Goal: Transaction & Acquisition: Purchase product/service

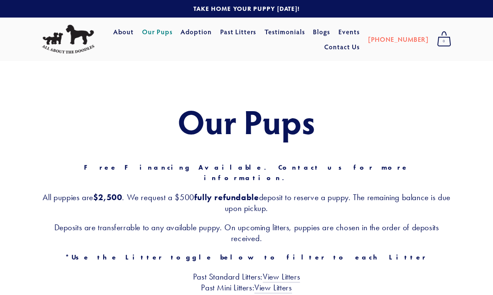
click at [173, 34] on link "Our Pups" at bounding box center [157, 31] width 31 height 15
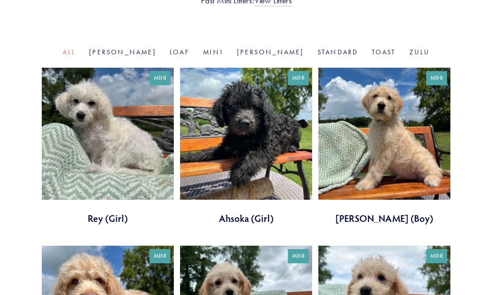
scroll to position [275, 0]
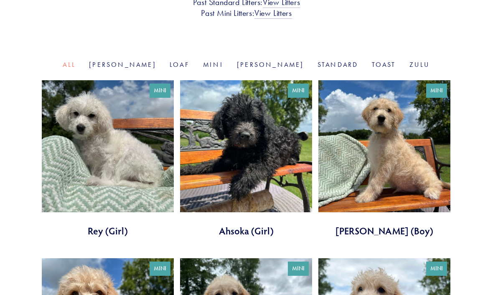
click at [318, 61] on link "Standard" at bounding box center [338, 65] width 41 height 8
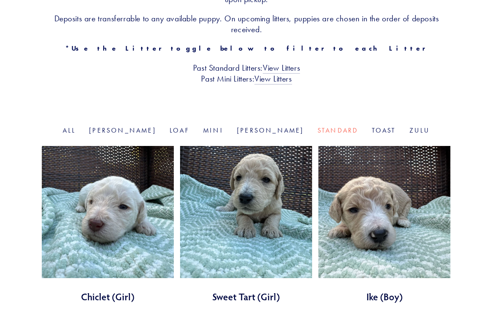
scroll to position [209, 0]
click at [219, 126] on link "Mini" at bounding box center [213, 130] width 20 height 8
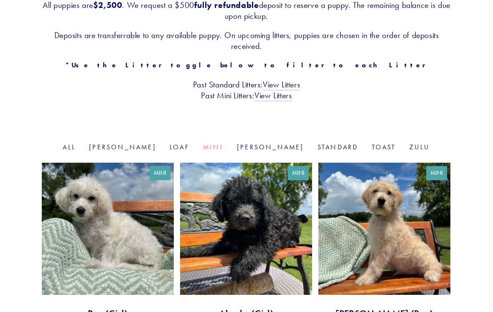
scroll to position [226, 0]
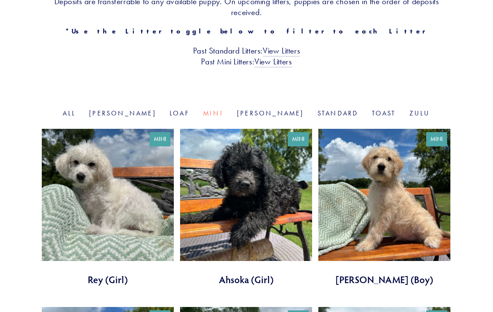
click at [318, 109] on link "Standard" at bounding box center [338, 113] width 41 height 8
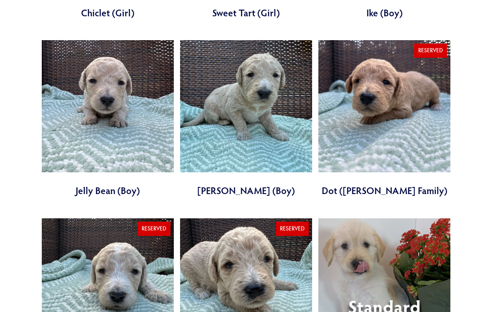
scroll to position [495, 0]
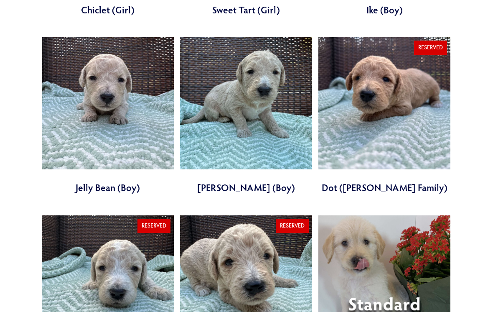
click at [388, 124] on link at bounding box center [384, 116] width 132 height 157
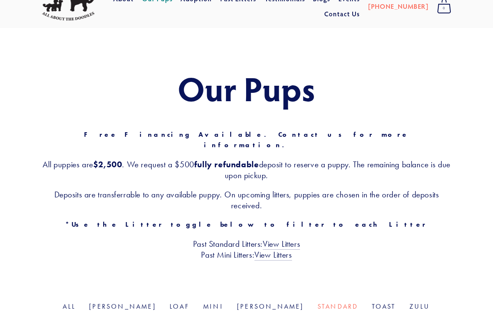
scroll to position [0, 0]
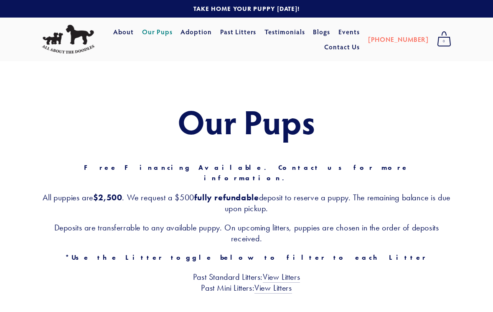
click at [305, 32] on link "Testimonials" at bounding box center [285, 31] width 41 height 15
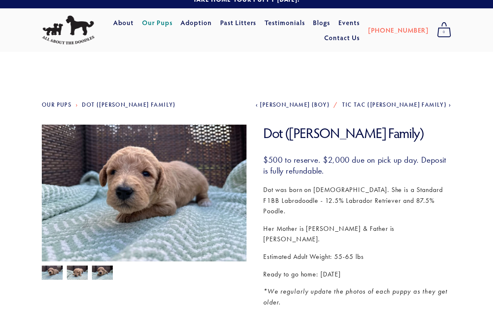
scroll to position [10, 0]
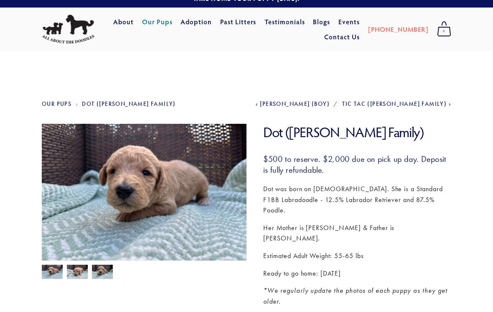
click at [81, 273] on img at bounding box center [77, 272] width 21 height 16
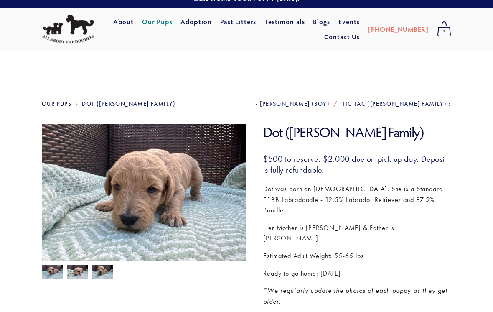
scroll to position [10, 0]
click at [104, 272] on img at bounding box center [102, 273] width 21 height 16
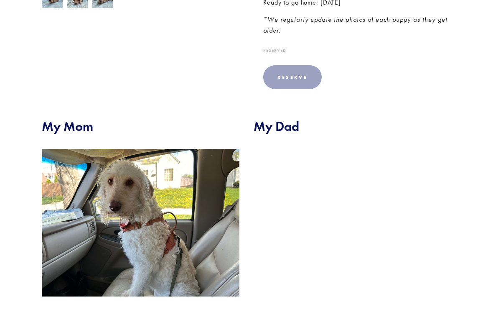
scroll to position [281, 0]
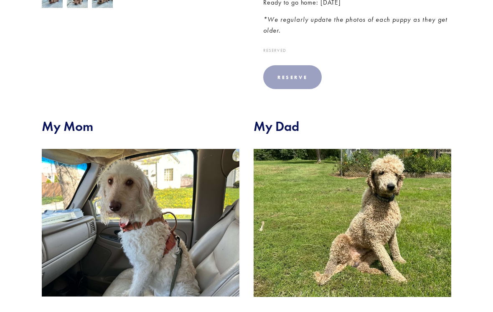
click at [179, 237] on img at bounding box center [141, 223] width 198 height 148
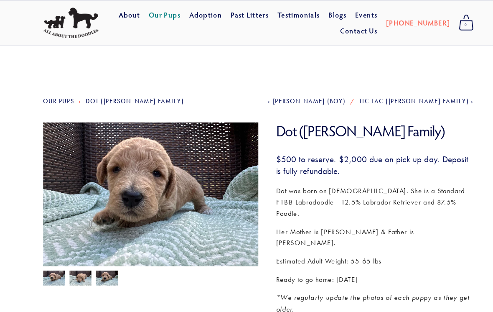
scroll to position [0, 0]
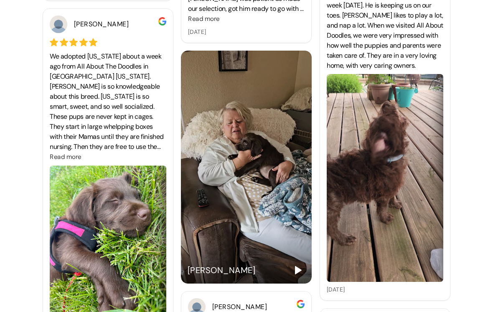
scroll to position [1238, 0]
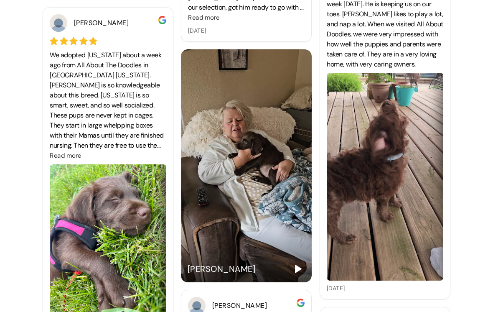
click at [480, 52] on div "Some Kind Words Each one of our families means so much to [GEOGRAPHIC_DATA]. Se…" at bounding box center [246, 153] width 493 height 2661
